Goal: Information Seeking & Learning: Learn about a topic

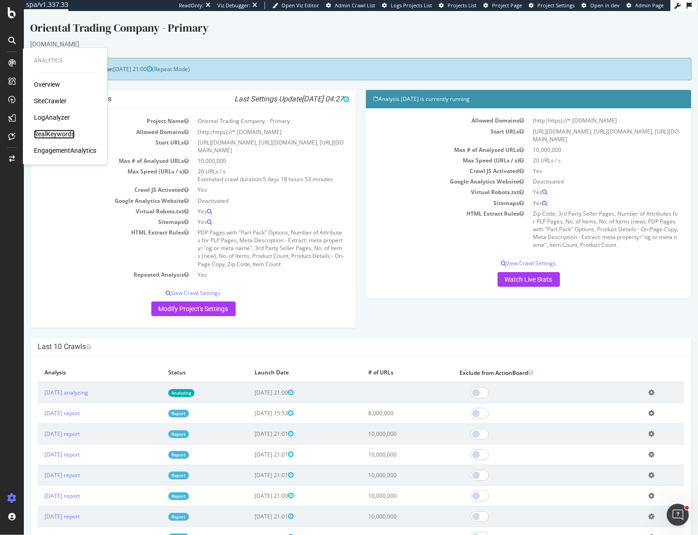
click at [41, 131] on div "RealKeywords" at bounding box center [54, 134] width 41 height 9
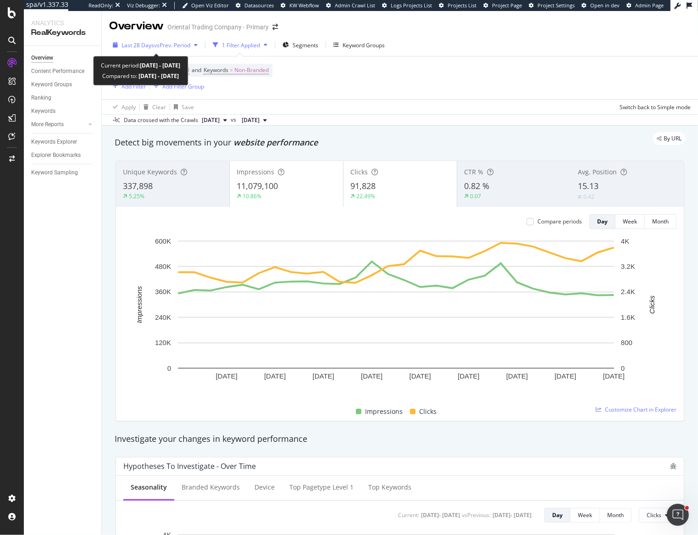
click at [163, 40] on div "Last 28 Days vs Prev. Period" at bounding box center [155, 45] width 92 height 14
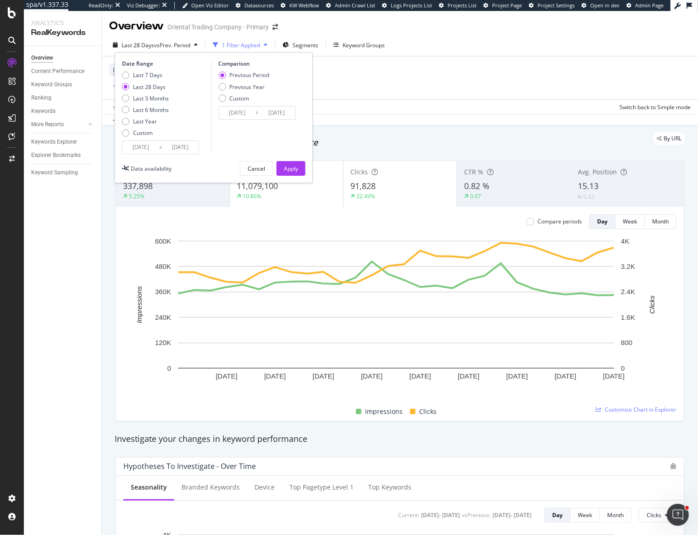
click at [146, 147] on input "[DATE]" at bounding box center [140, 147] width 37 height 13
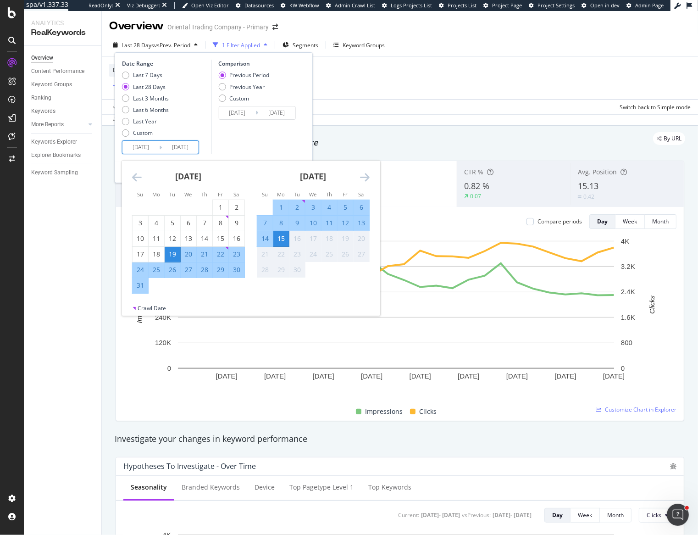
click at [138, 178] on icon "Move backward to switch to the previous month." at bounding box center [137, 176] width 10 height 11
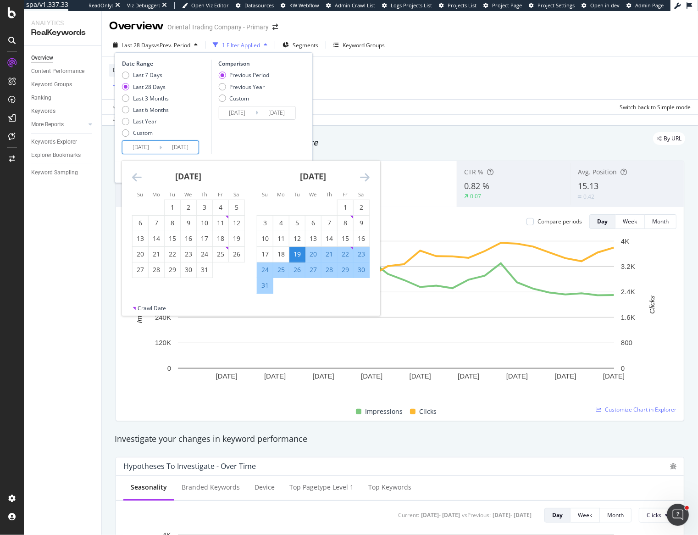
click at [136, 178] on icon "Move backward to switch to the previous month." at bounding box center [137, 176] width 10 height 11
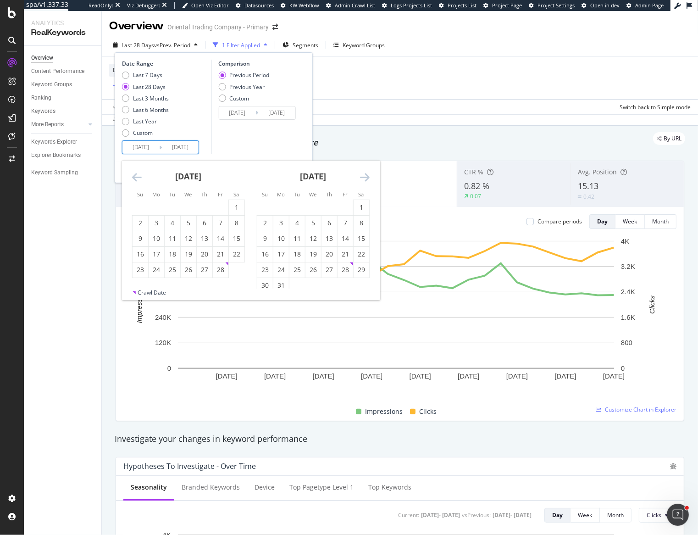
click at [136, 178] on icon "Move backward to switch to the previous month." at bounding box center [137, 176] width 10 height 11
click at [134, 175] on icon "Move backward to switch to the previous month." at bounding box center [137, 176] width 10 height 11
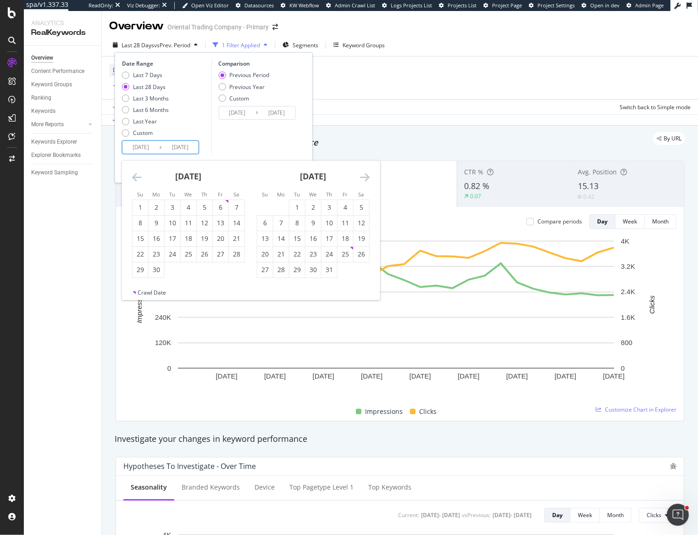
click at [134, 175] on icon "Move backward to switch to the previous month." at bounding box center [137, 176] width 10 height 11
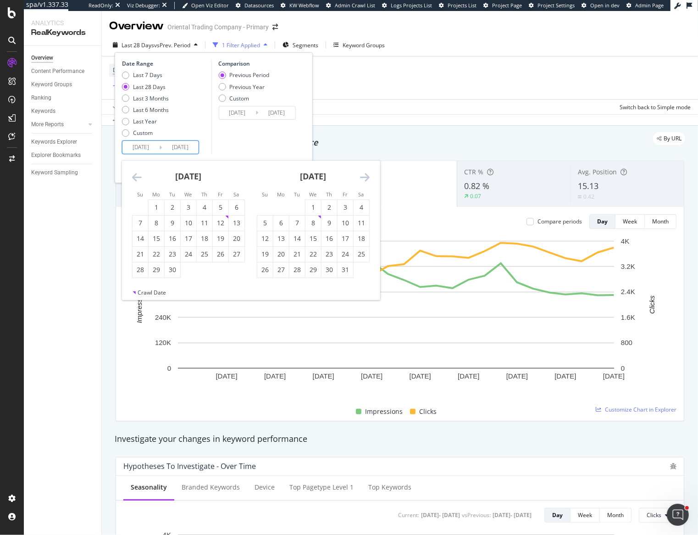
click at [134, 175] on icon "Move backward to switch to the previous month." at bounding box center [137, 176] width 10 height 11
click at [325, 204] on div "1" at bounding box center [329, 207] width 16 height 9
type input "[DATE]"
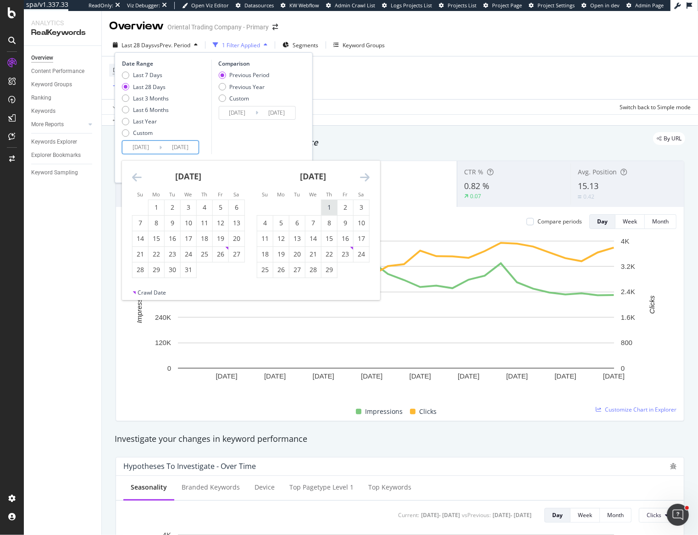
type input "[DATE]"
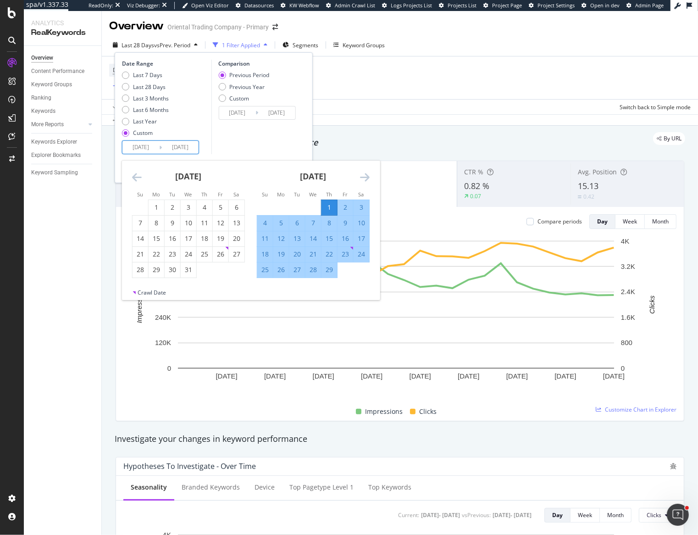
click at [365, 181] on icon "Move forward to switch to the next month." at bounding box center [365, 176] width 10 height 11
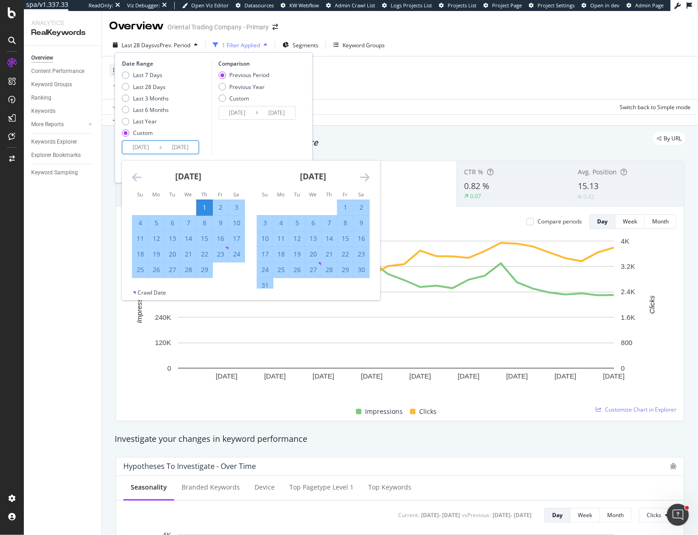
click at [202, 272] on div "29" at bounding box center [205, 269] width 16 height 9
type input "[DATE]"
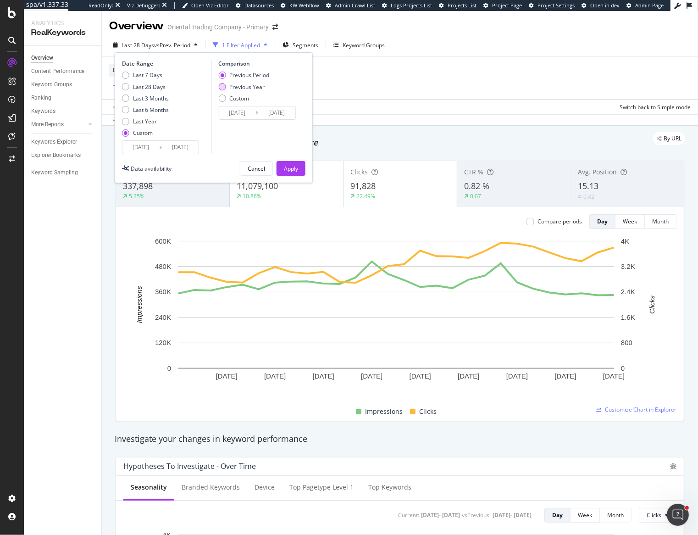
click at [224, 87] on div "Previous Year" at bounding box center [221, 86] width 7 height 7
type input "[DATE]"
click at [291, 164] on div "Apply" at bounding box center [291, 168] width 14 height 14
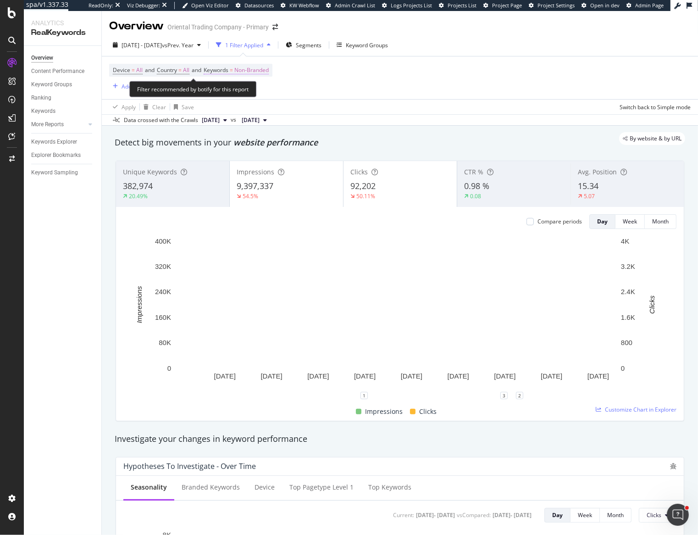
click at [243, 69] on span "Non-Branded" at bounding box center [251, 70] width 34 height 13
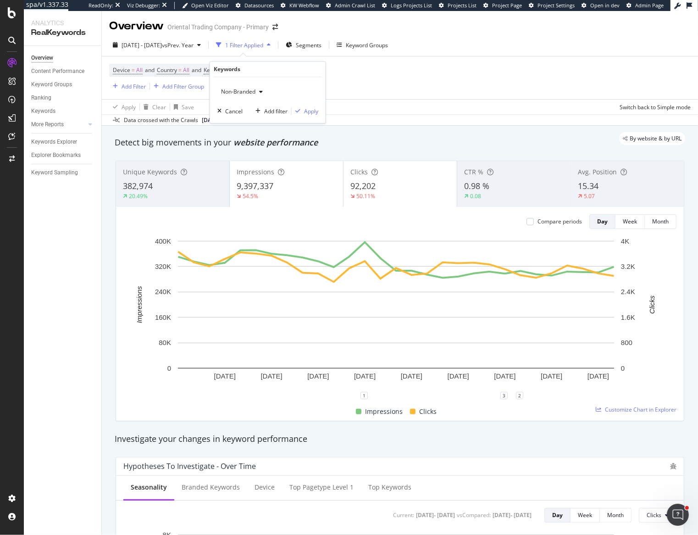
click at [235, 89] on span "Non-Branded" at bounding box center [236, 92] width 38 height 8
click at [269, 154] on span "Non-Branded & Anonymized queries" at bounding box center [272, 150] width 94 height 8
click at [313, 111] on div "Apply" at bounding box center [318, 111] width 14 height 8
